Goal: Browse casually: Explore the website without a specific task or goal

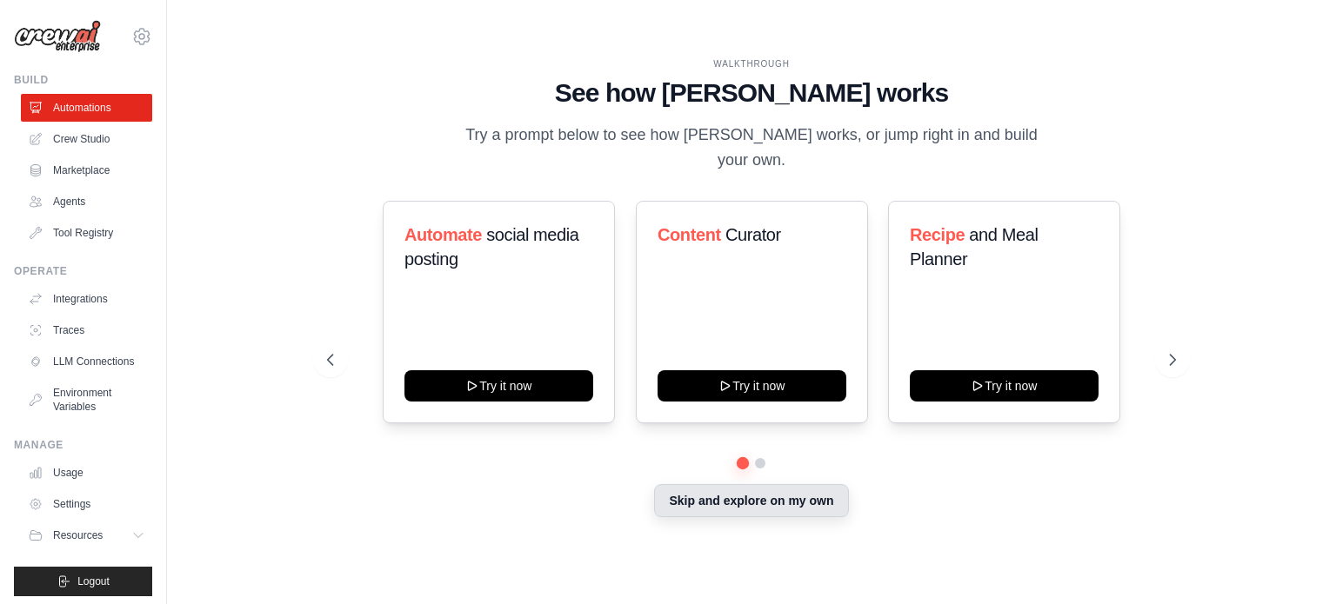
drag, startPoint x: 0, startPoint y: 0, endPoint x: 737, endPoint y: 507, distance: 894.8
click at [737, 507] on button "Skip and explore on my own" at bounding box center [751, 500] width 194 height 33
click at [745, 514] on button "Skip and explore on my own" at bounding box center [751, 500] width 194 height 33
